Goal: Task Accomplishment & Management: Use online tool/utility

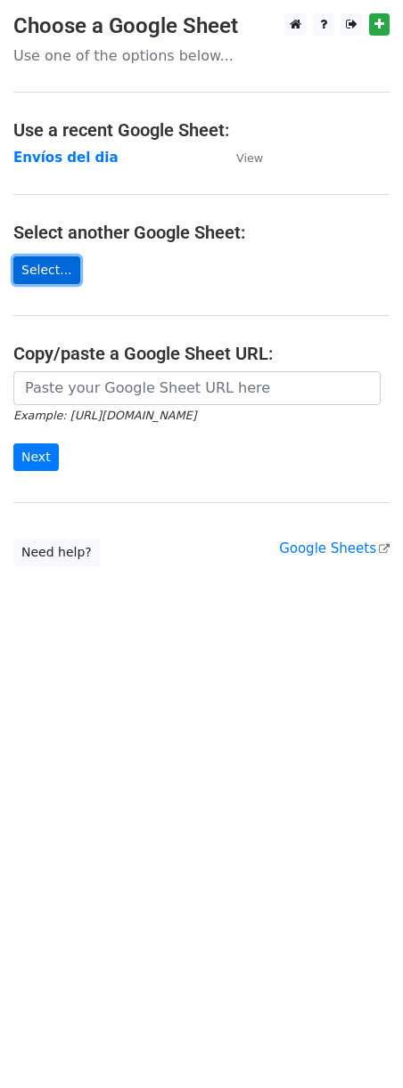
click at [63, 269] on link "Select..." at bounding box center [46, 271] width 67 height 28
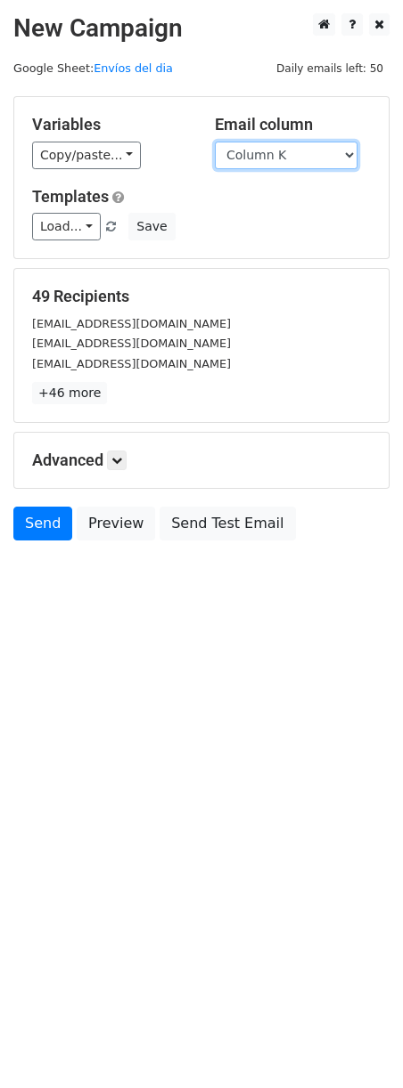
click at [306, 144] on select "Column A Column B Column C Column D Column E Column F Column G Column H Column …" at bounding box center [286, 156] width 143 height 28
click at [215, 142] on select "Column A Column B Column C Column D Column E Column F Column G Column H Column …" at bounding box center [286, 156] width 143 height 28
drag, startPoint x: 338, startPoint y: 154, endPoint x: 334, endPoint y: 168, distance: 14.7
click at [338, 154] on select "Column A Column B Column C Column D Column E Column F Column G Column H Column …" at bounding box center [286, 156] width 143 height 28
click at [215, 142] on select "Column A Column B Column C Column D Column E Column F Column G Column H Column …" at bounding box center [286, 156] width 143 height 28
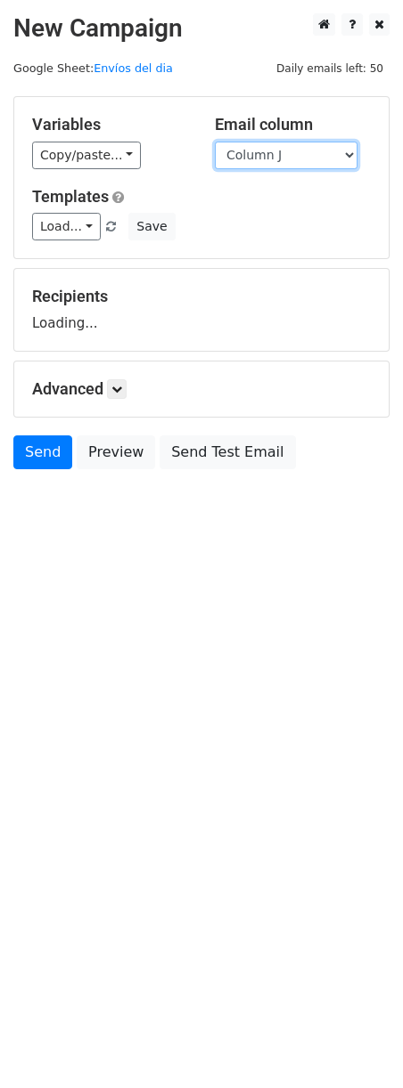
click at [318, 155] on select "Column A Column B Column C Column D Column E Column F Column G Column H Column …" at bounding box center [286, 156] width 143 height 28
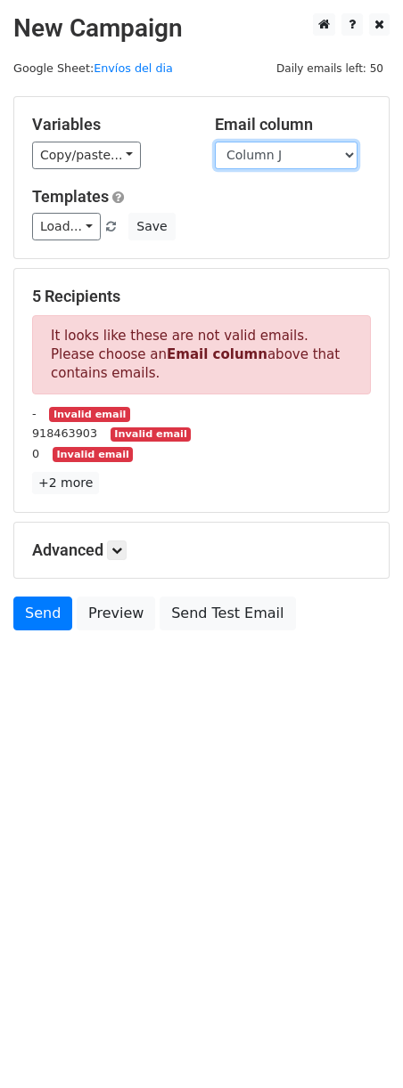
select select "Column K"
click at [215, 142] on select "Column A Column B Column C Column D Column E Column F Column G Column H Column …" at bounding box center [286, 156] width 143 height 28
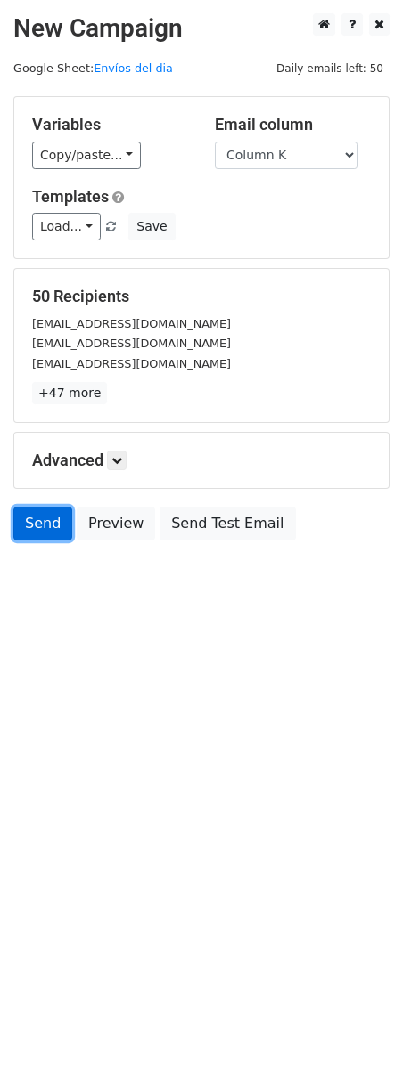
click at [57, 534] on link "Send" at bounding box center [42, 524] width 59 height 34
